Goal: Manage account settings

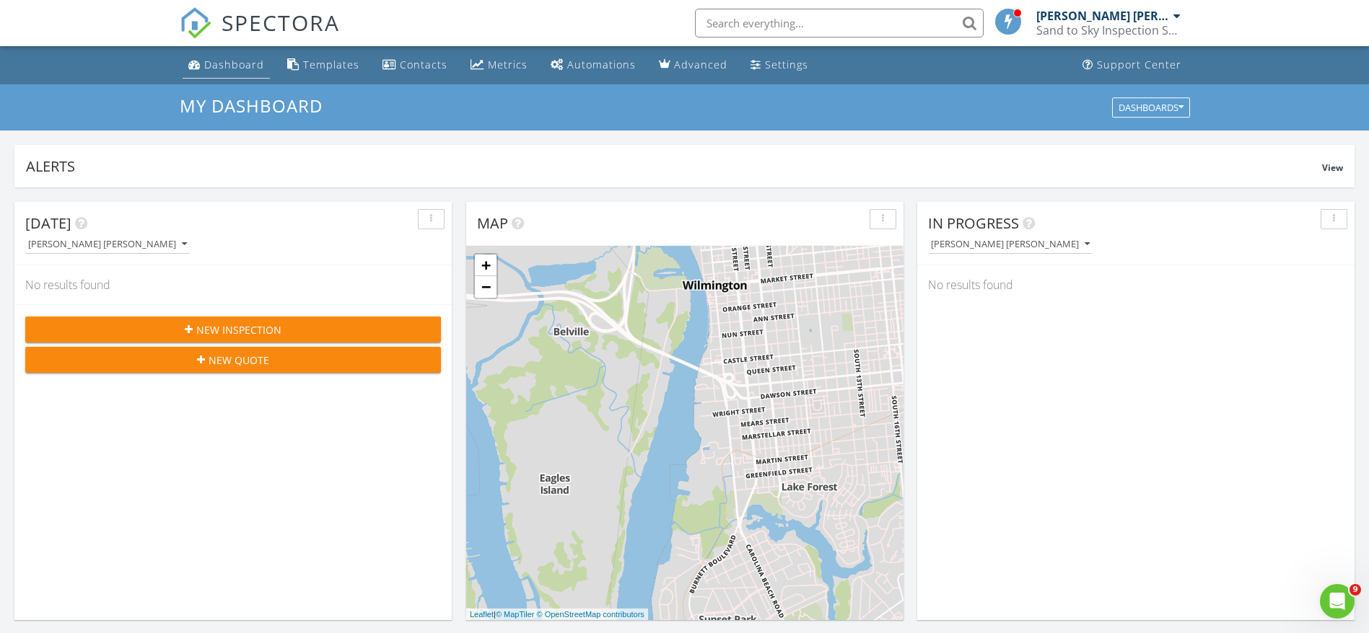
click at [233, 58] on div "Dashboard" at bounding box center [234, 65] width 60 height 14
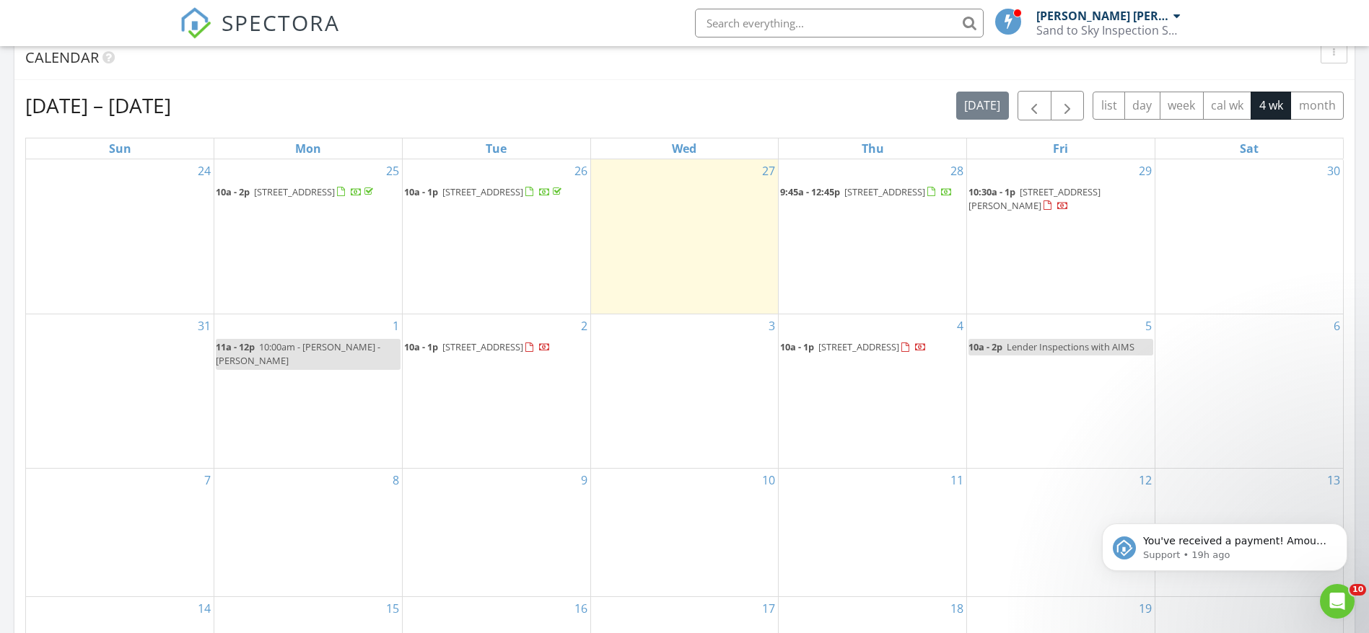
scroll to position [632, 0]
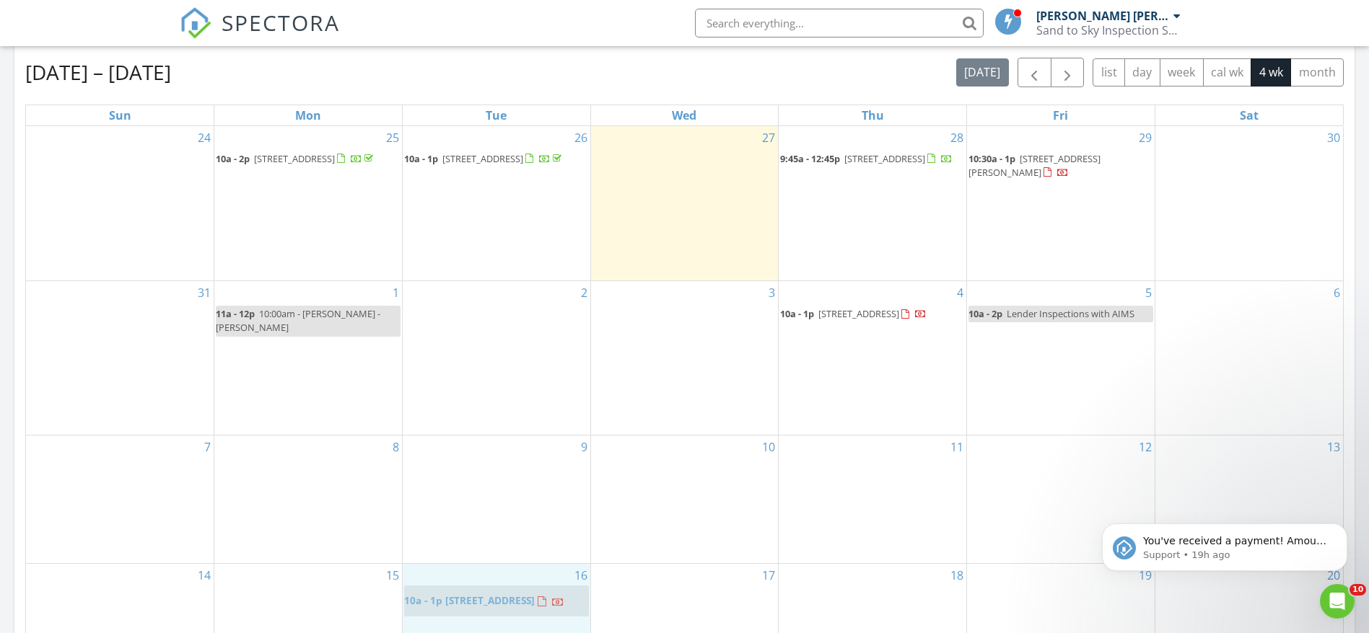
drag, startPoint x: 501, startPoint y: 315, endPoint x: 500, endPoint y: 593, distance: 277.8
click at [500, 593] on body "SPECTORA J. Keith LeRoy Sand to Sky Inspection Services, LLC Role: Inspector Ch…" at bounding box center [684, 382] width 1369 height 2029
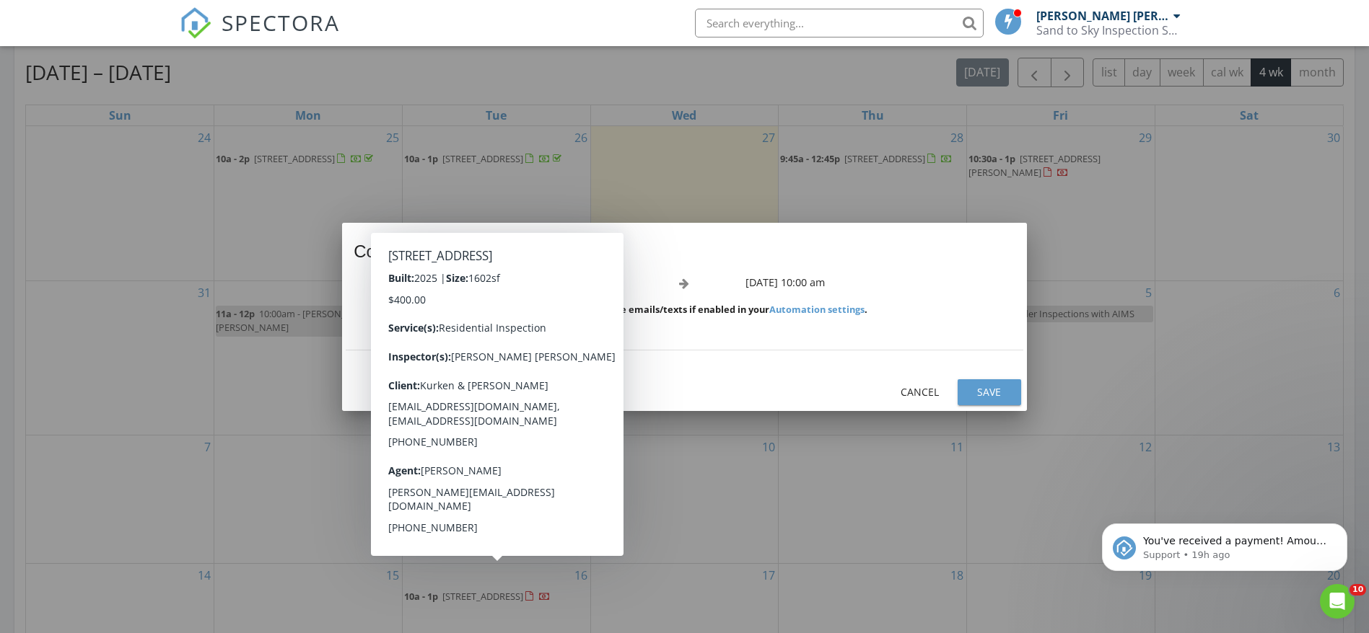
click at [993, 385] on div "Save" at bounding box center [989, 392] width 40 height 15
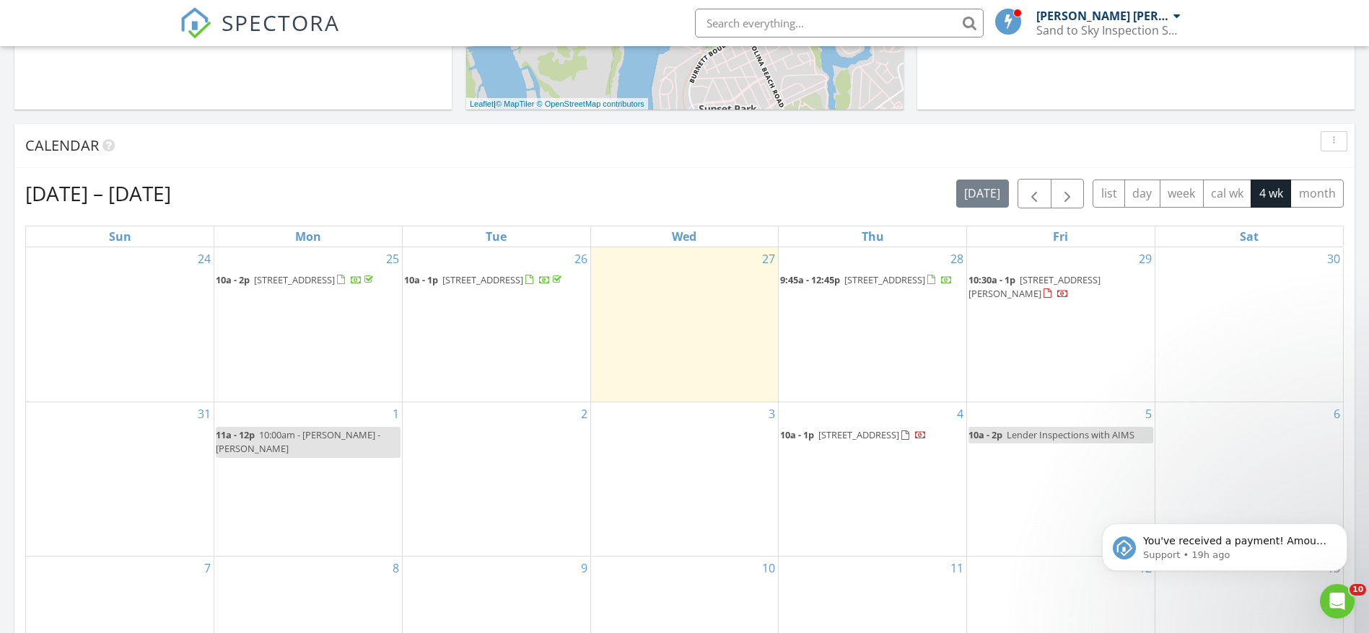
scroll to position [512, 0]
click at [1068, 195] on span "button" at bounding box center [1066, 192] width 17 height 17
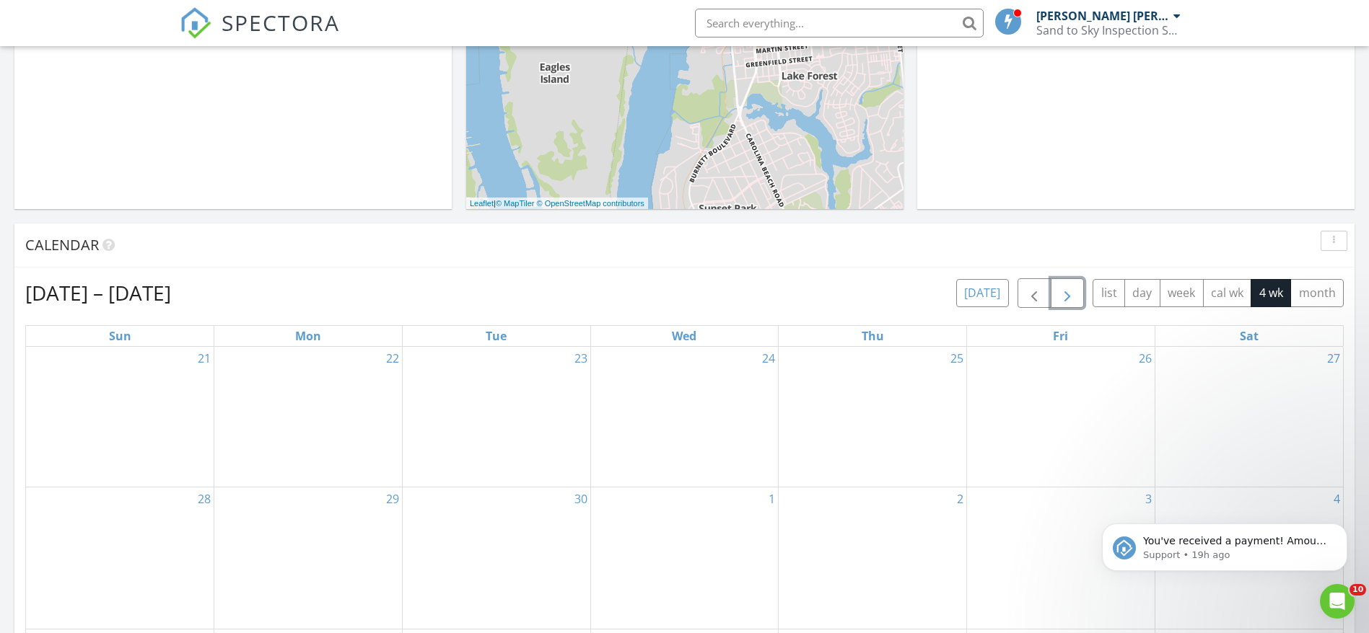
scroll to position [411, 0]
click at [1027, 291] on span "button" at bounding box center [1033, 294] width 17 height 17
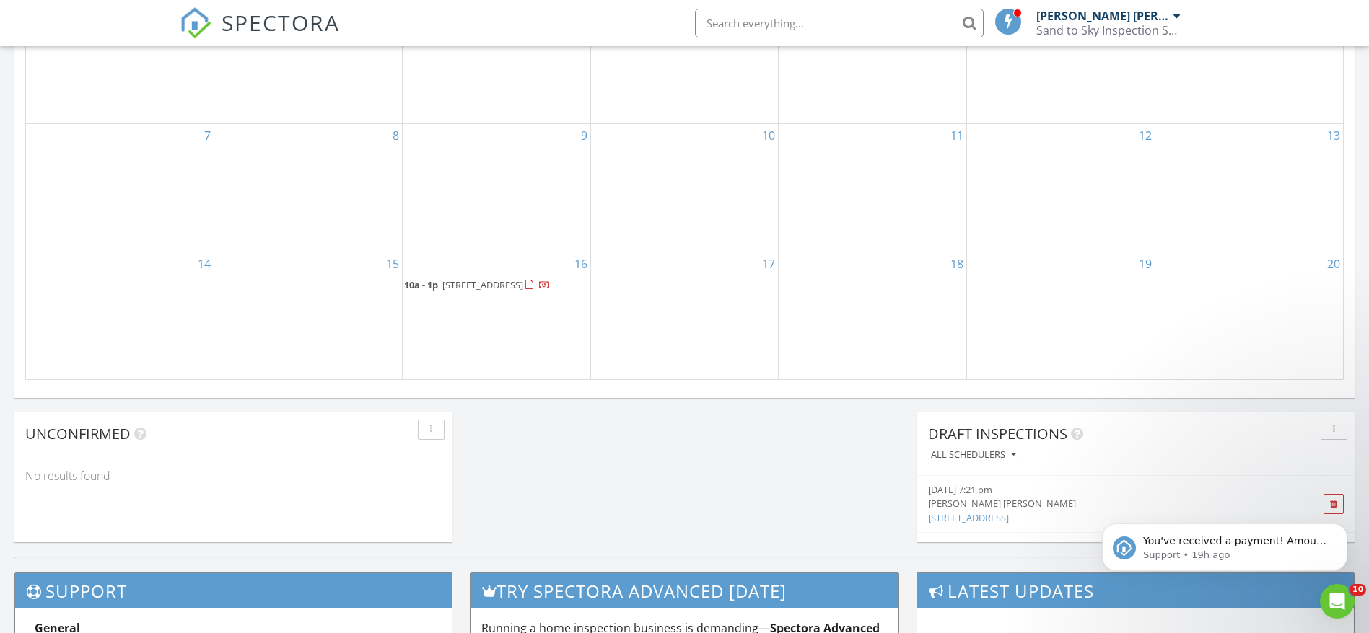
scroll to position [945, 0]
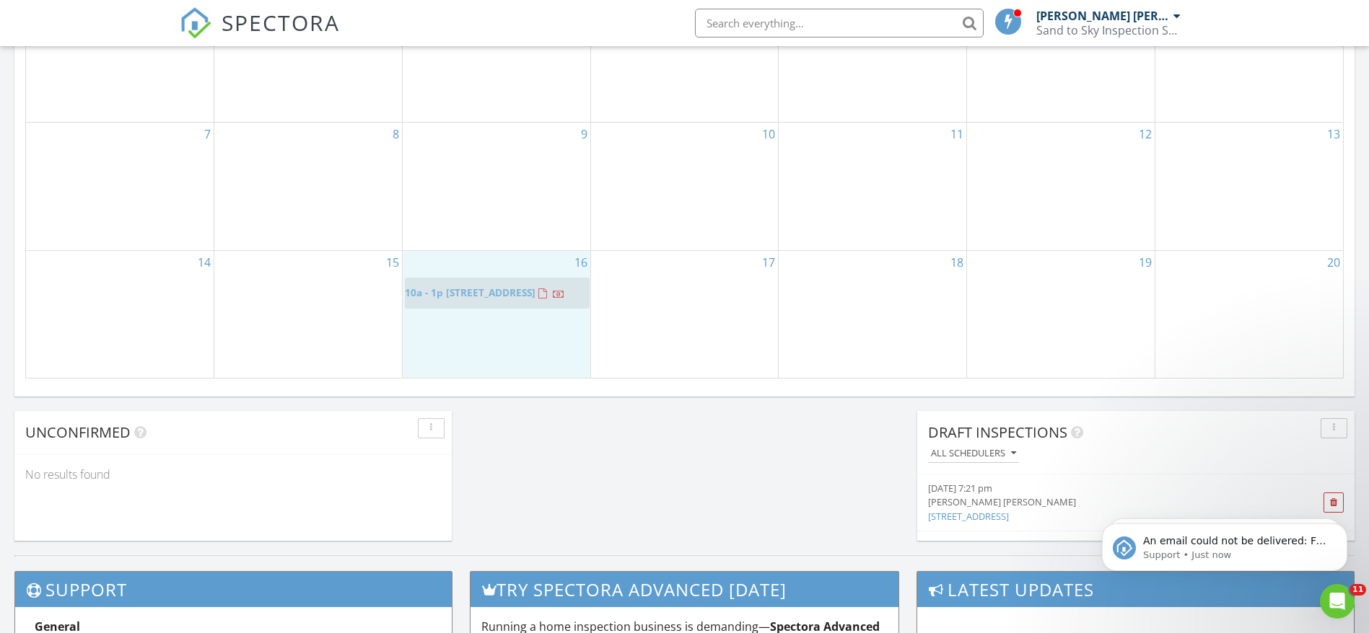
drag, startPoint x: 519, startPoint y: 258, endPoint x: 520, endPoint y: 280, distance: 22.4
click at [520, 280] on body "SPECTORA J. Keith LeRoy Sand to Sky Inspection Services, LLC Role: Inspector Ch…" at bounding box center [684, 69] width 1369 height 2029
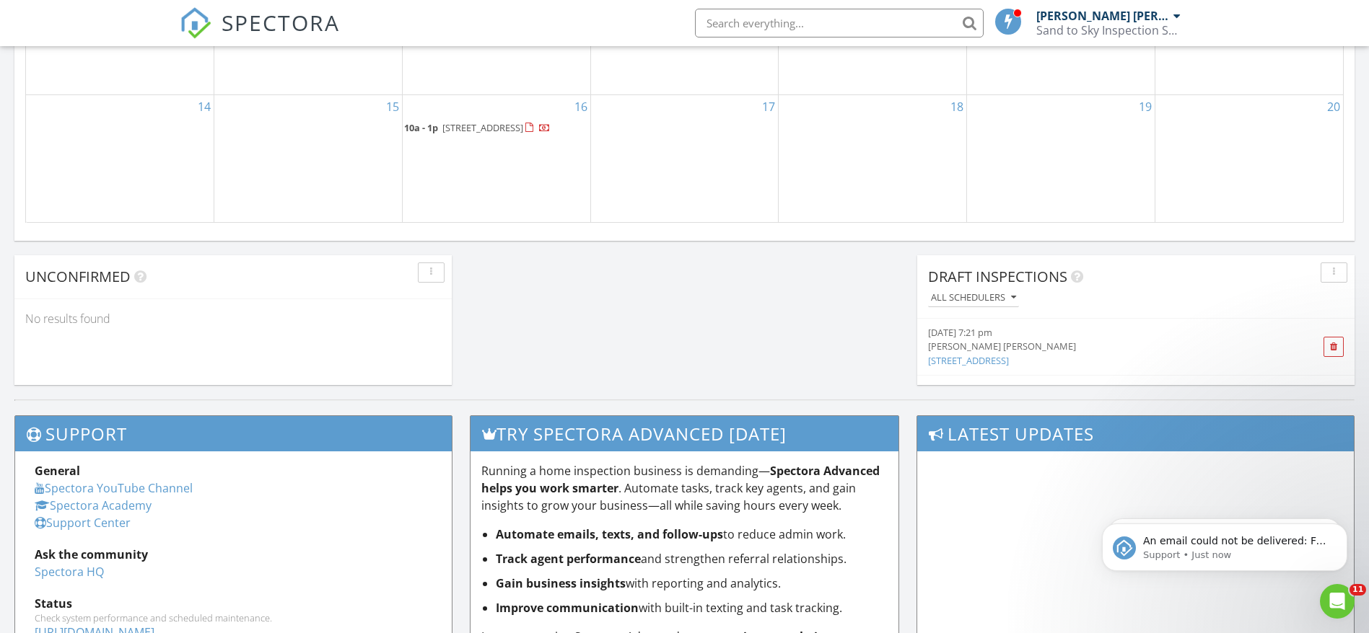
scroll to position [1100, 0]
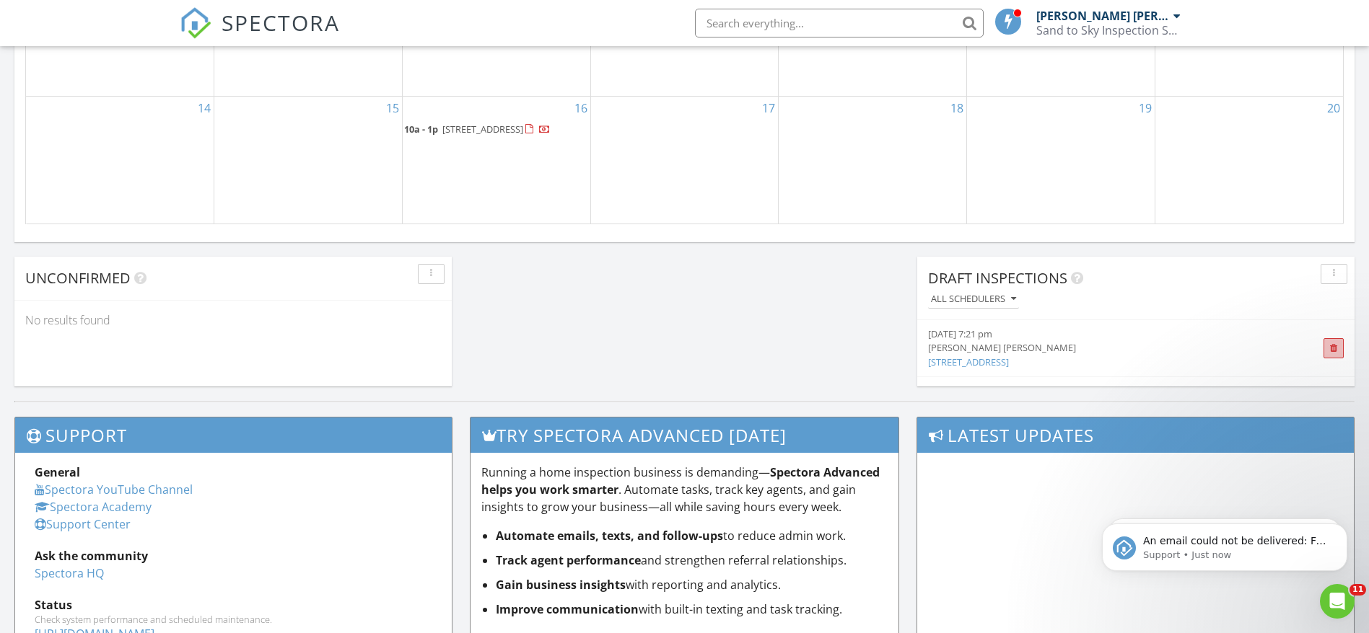
click at [1323, 346] on span at bounding box center [1333, 348] width 21 height 20
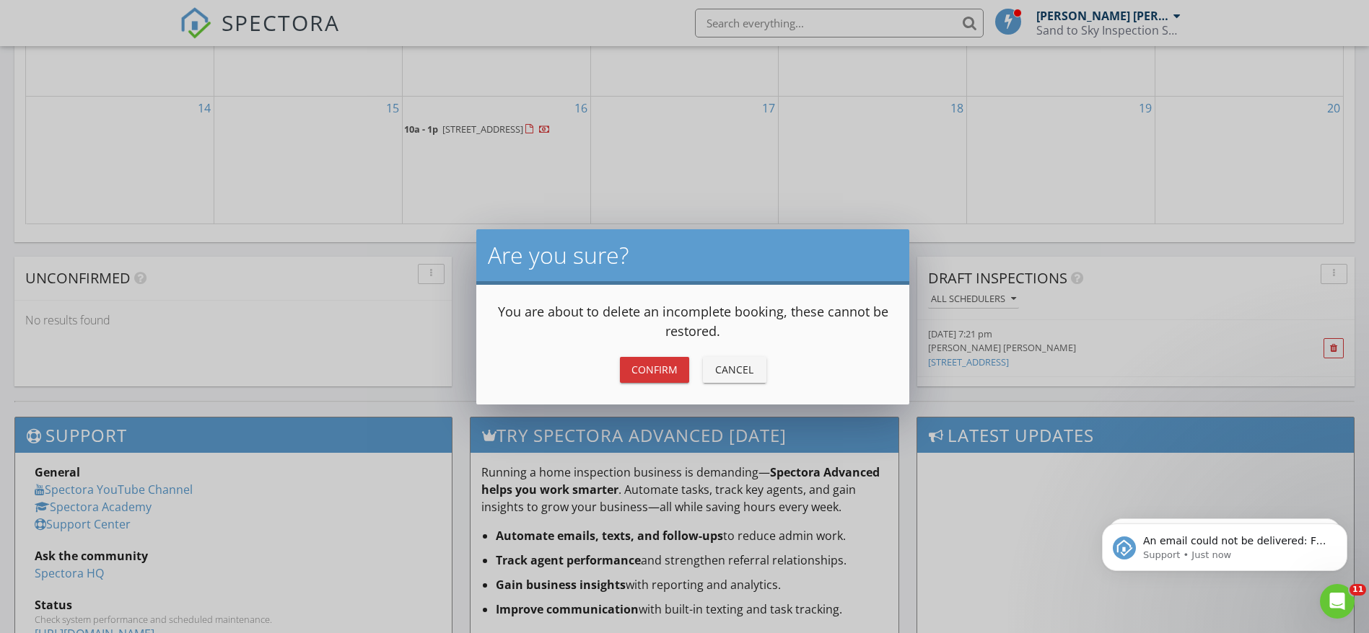
click at [667, 372] on div "Confirm" at bounding box center [654, 369] width 46 height 15
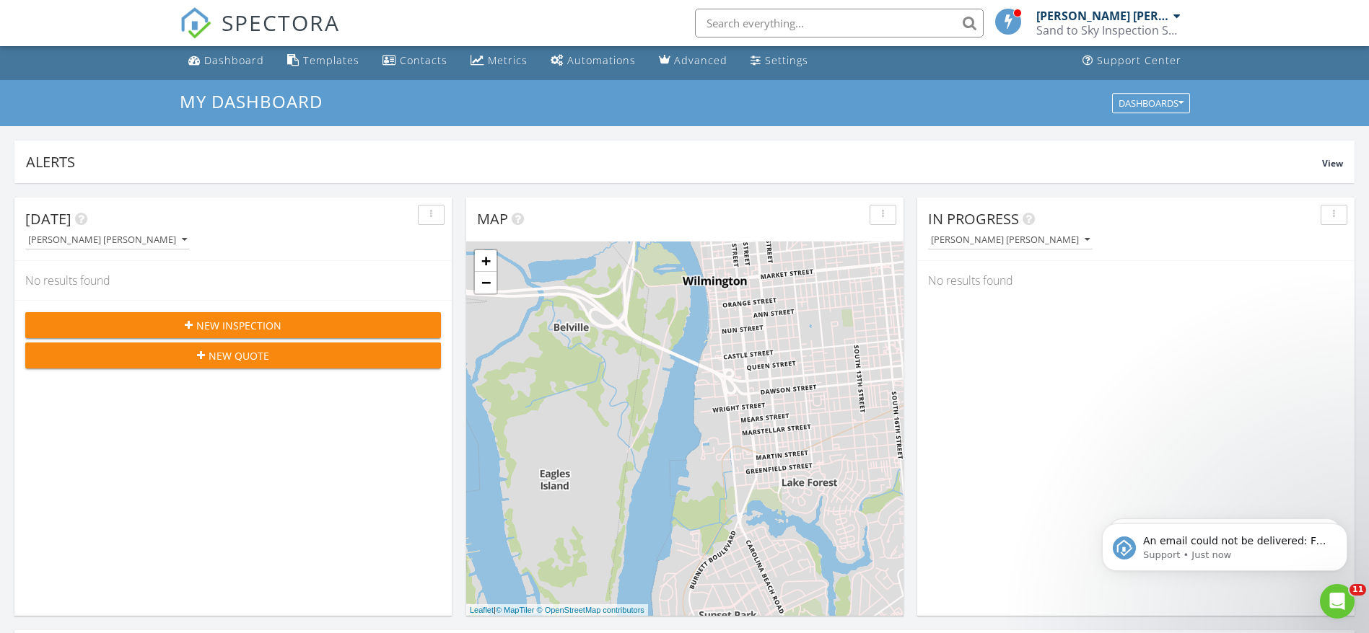
scroll to position [0, 0]
